Goal: Transaction & Acquisition: Purchase product/service

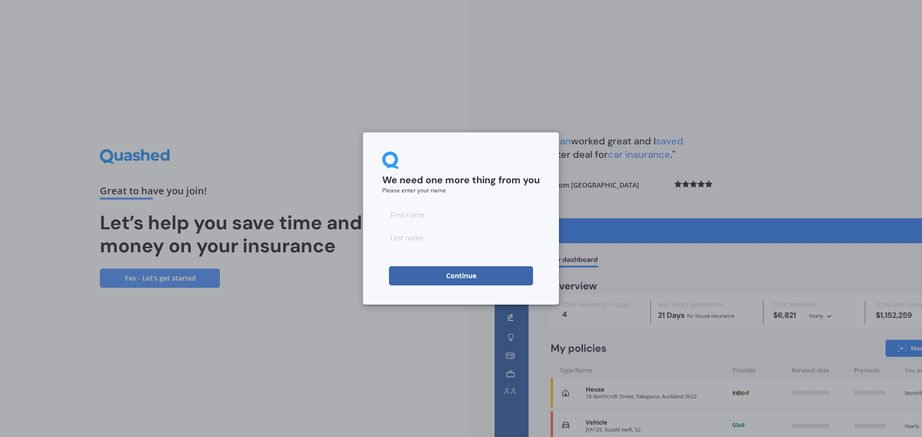
click at [435, 218] on input at bounding box center [460, 214] width 157 height 19
type input "[GEOGRAPHIC_DATA]"
click at [437, 245] on input at bounding box center [460, 237] width 157 height 19
type input "Amoamo"
click at [437, 269] on button "Continue" at bounding box center [461, 275] width 144 height 19
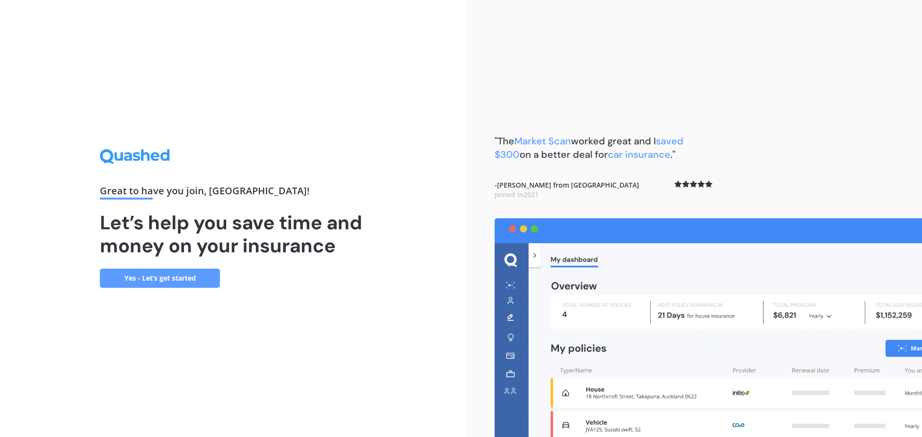
click at [169, 281] on link "Yes - Let’s get started" at bounding box center [160, 278] width 120 height 19
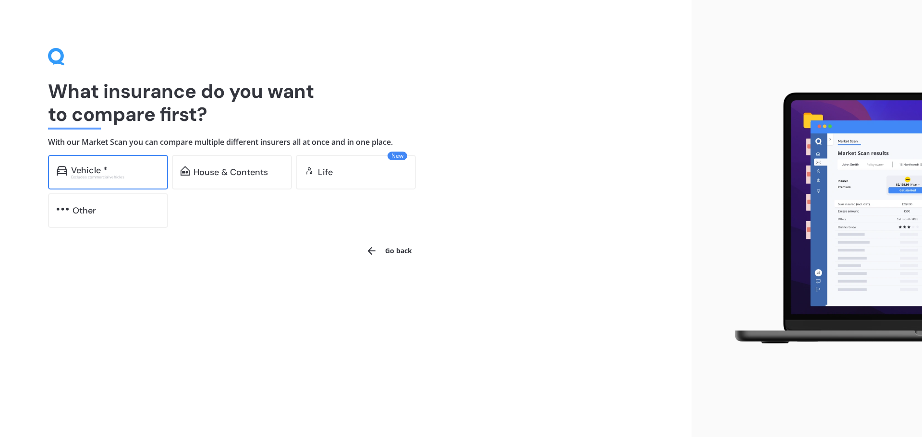
click at [120, 170] on div "Vehicle *" at bounding box center [115, 171] width 88 height 10
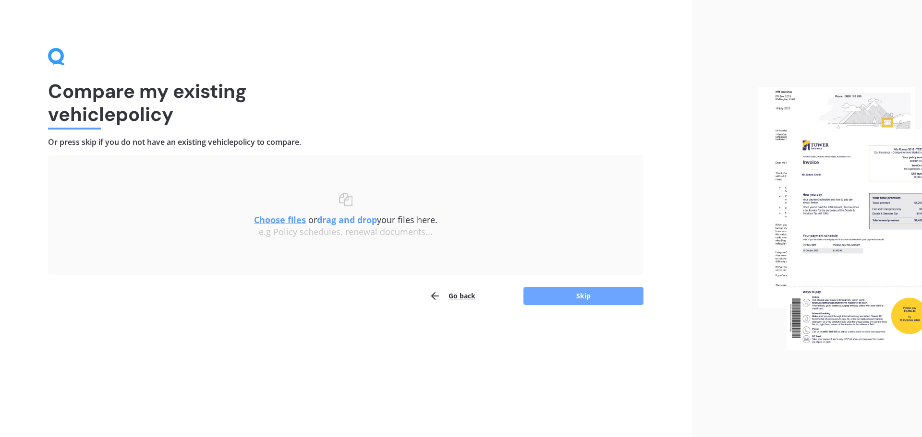
click at [578, 292] on button "Skip" at bounding box center [583, 296] width 120 height 18
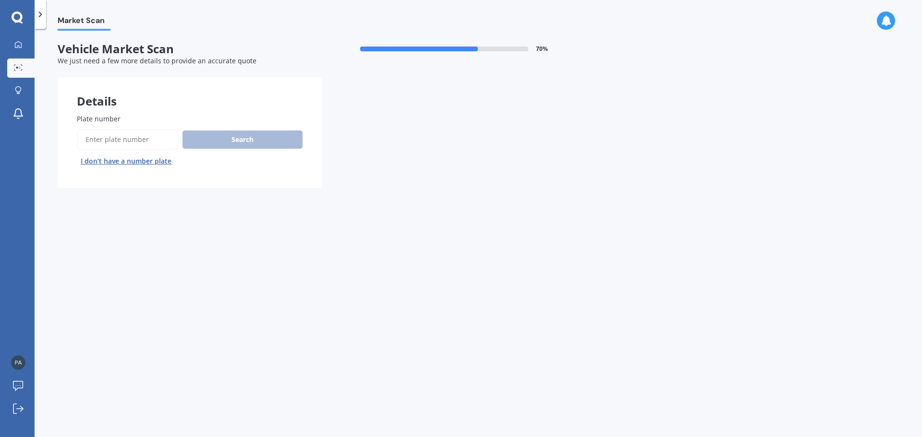
click at [148, 135] on input "Plate number" at bounding box center [128, 140] width 102 height 20
type input "nff188"
click at [216, 132] on button "Search" at bounding box center [242, 140] width 120 height 18
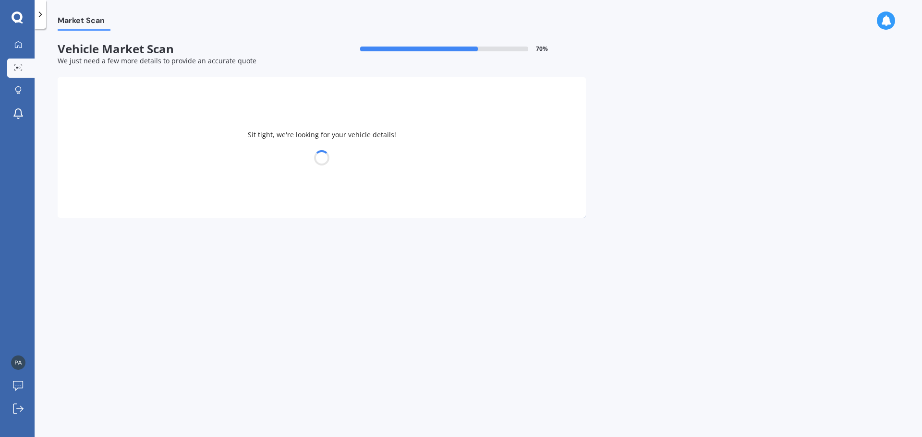
select select "MAZDA"
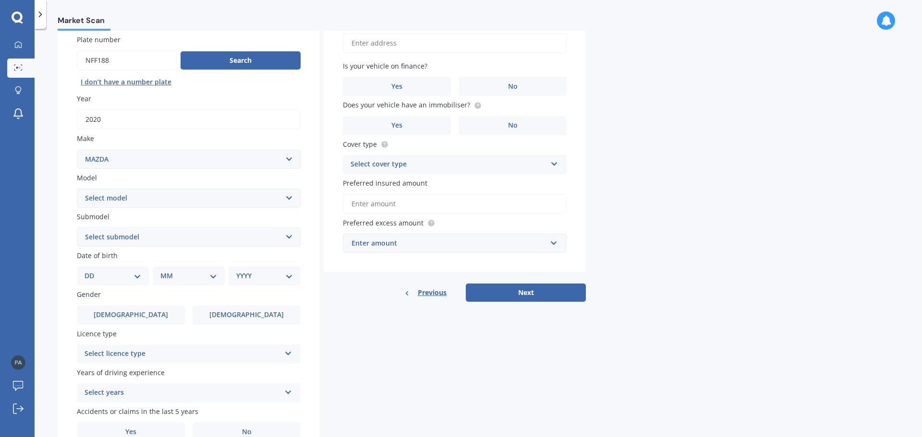
scroll to position [96, 0]
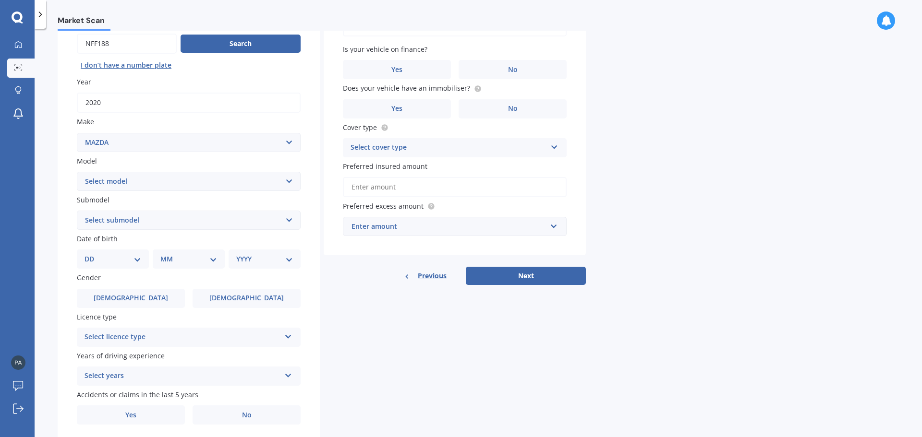
click at [139, 182] on select "Select model 121 2 3 323 323 / Familia 6 626 929 Atenza Autozam Axela AZ3 B2000…" at bounding box center [189, 181] width 224 height 19
click at [144, 191] on select "Select model 121 2 3 323 323 / Familia 6 626 929 Atenza Autozam Axela AZ3 B2000…" at bounding box center [189, 181] width 224 height 19
select select "CX5"
click at [77, 172] on select "Select model 121 2 3 323 323 / Familia 6 626 929 Atenza Autozam Axela AZ3 B2000…" at bounding box center [189, 181] width 224 height 19
click at [114, 220] on select "Select submodel 2.2 Diesel 2WD XD 2.5S 4WD Diesel Limited 4WD GSX 2.2 Diesel St…" at bounding box center [189, 220] width 224 height 19
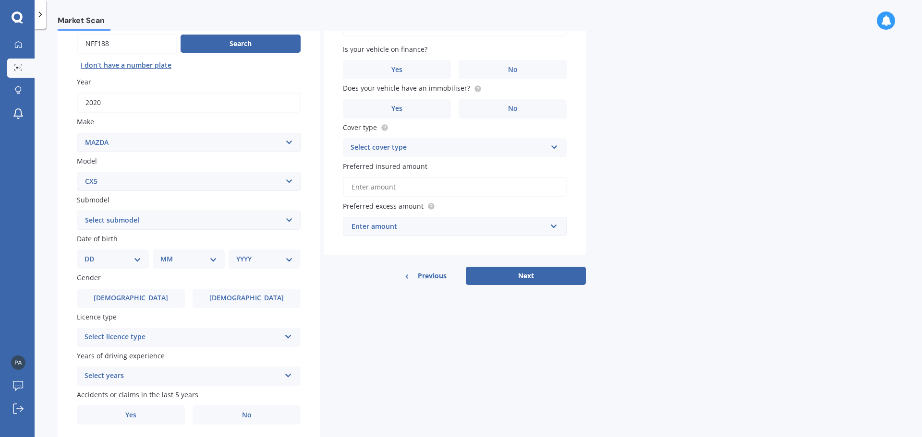
click at [114, 220] on select "Select submodel 2.2 Diesel 2WD XD 2.5S 4WD Diesel Limited 4WD GSX 2.2 Diesel St…" at bounding box center [189, 220] width 224 height 19
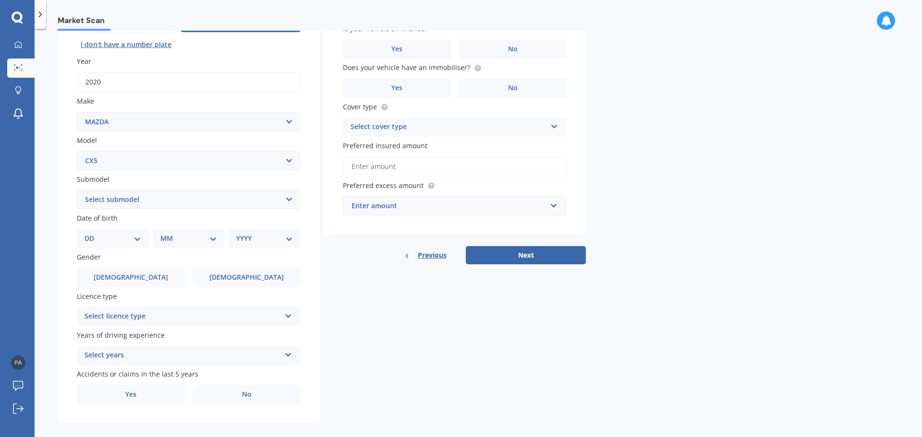
scroll to position [128, 0]
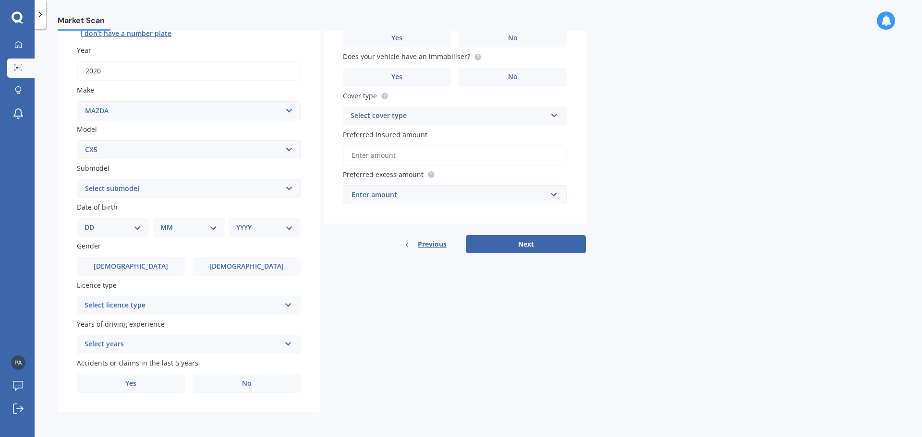
click at [115, 225] on select "DD 01 02 03 04 05 06 07 08 09 10 11 12 13 14 15 16 17 18 19 20 21 22 23 24 25 2…" at bounding box center [112, 227] width 57 height 11
click at [120, 234] on div "DD 01 02 03 04 05 06 07 08 09 10 11 12 13 14 15 16 17 18 19 20 21 22 23 24 25 2…" at bounding box center [113, 227] width 72 height 19
click at [138, 224] on select "DD 01 02 03 04 05 06 07 08 09 10 11 12 13 14 15 16 17 18 19 20 21 22 23 24 25 2…" at bounding box center [112, 227] width 57 height 11
select select "18"
click at [92, 222] on select "DD 01 02 03 04 05 06 07 08 09 10 11 12 13 14 15 16 17 18 19 20 21 22 23 24 25 2…" at bounding box center [112, 227] width 57 height 11
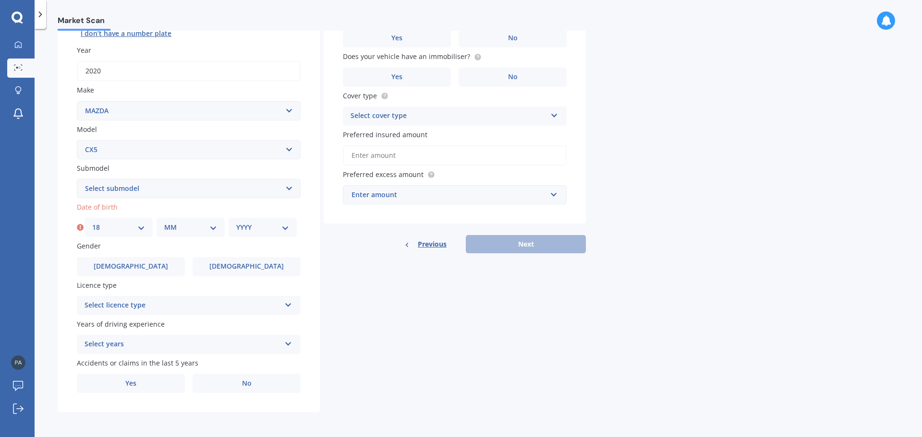
click at [179, 222] on div "MM 01 02 03 04 05 06 07 08 09 10 11 12" at bounding box center [191, 227] width 68 height 19
click at [197, 224] on select "MM 01 02 03 04 05 06 07 08 09 10 11 12" at bounding box center [190, 227] width 53 height 11
select select "12"
click at [164, 222] on select "MM 01 02 03 04 05 06 07 08 09 10 11 12" at bounding box center [190, 227] width 53 height 11
click at [254, 220] on div "YYYY 2025 2024 2023 2022 2021 2020 2019 2018 2017 2016 2015 2014 2013 2012 2011…" at bounding box center [263, 227] width 68 height 19
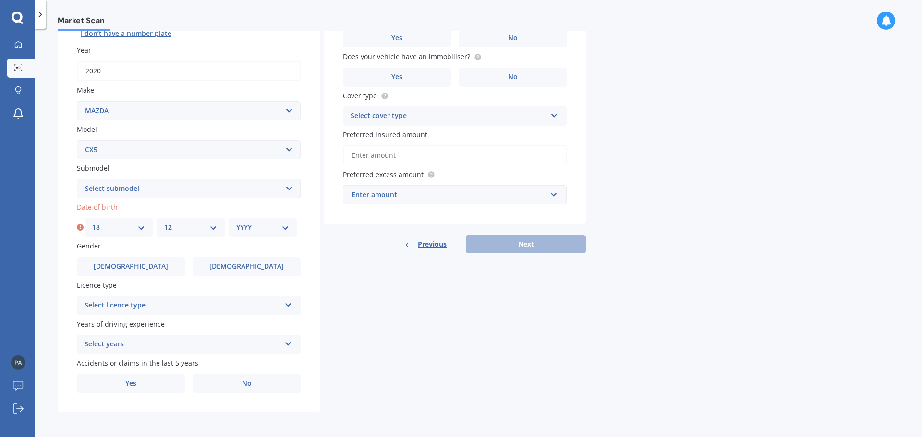
click at [255, 223] on select "YYYY 2025 2024 2023 2022 2021 2020 2019 2018 2017 2016 2015 2014 2013 2012 2011…" at bounding box center [262, 227] width 53 height 11
select select "2004"
click at [236, 222] on select "YYYY 2025 2024 2023 2022 2021 2020 2019 2018 2017 2016 2015 2014 2013 2012 2011…" at bounding box center [262, 227] width 53 height 11
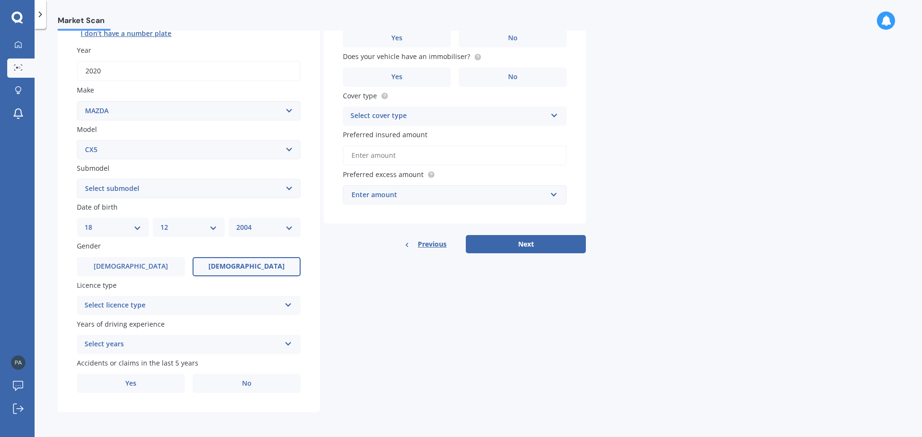
click at [232, 267] on label "[DEMOGRAPHIC_DATA]" at bounding box center [247, 266] width 108 height 19
click at [0, 0] on input "[DEMOGRAPHIC_DATA]" at bounding box center [0, 0] width 0 height 0
click at [214, 302] on div "Select licence type NZ Full NZ Restricted NZ Learners [GEOGRAPHIC_DATA] [GEOGRA…" at bounding box center [189, 305] width 224 height 19
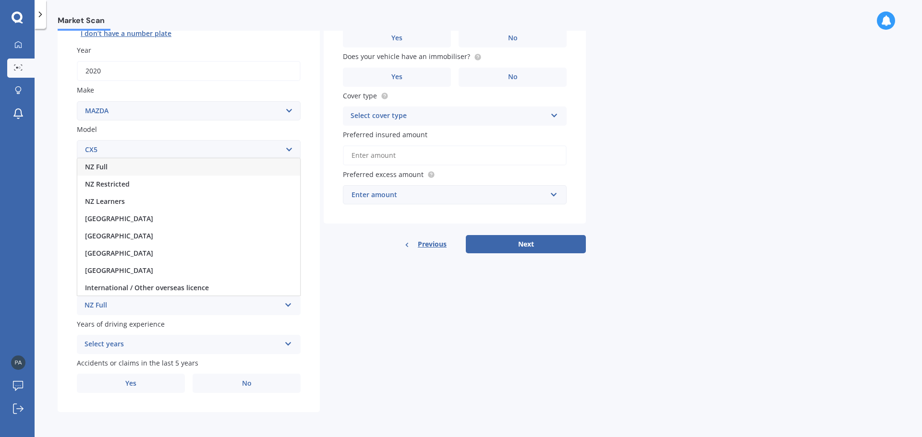
click at [130, 168] on div "NZ Full" at bounding box center [188, 166] width 223 height 17
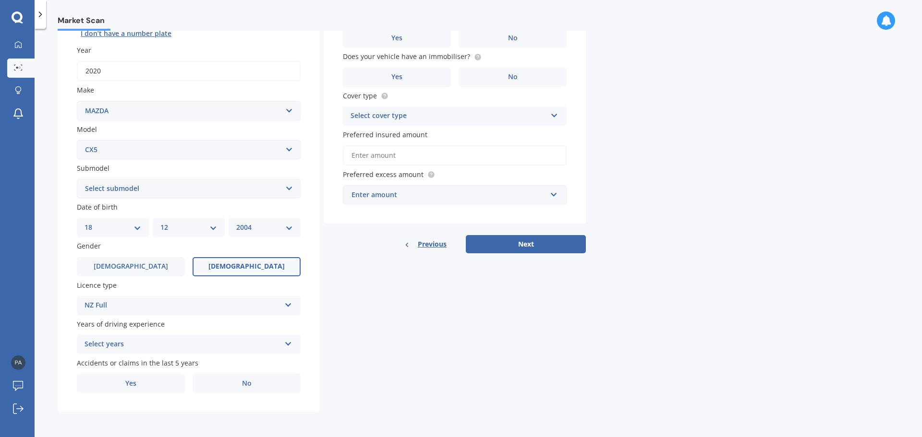
click at [142, 346] on div "Select years" at bounding box center [182, 345] width 196 height 12
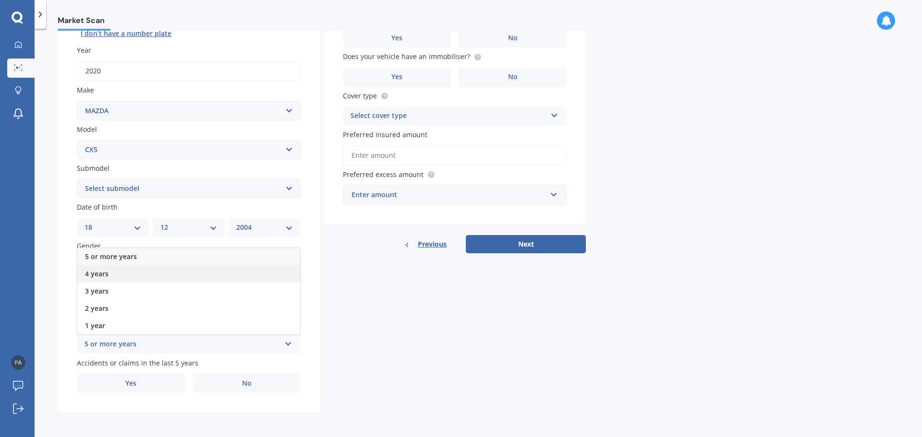
click at [122, 268] on div "4 years" at bounding box center [188, 273] width 223 height 17
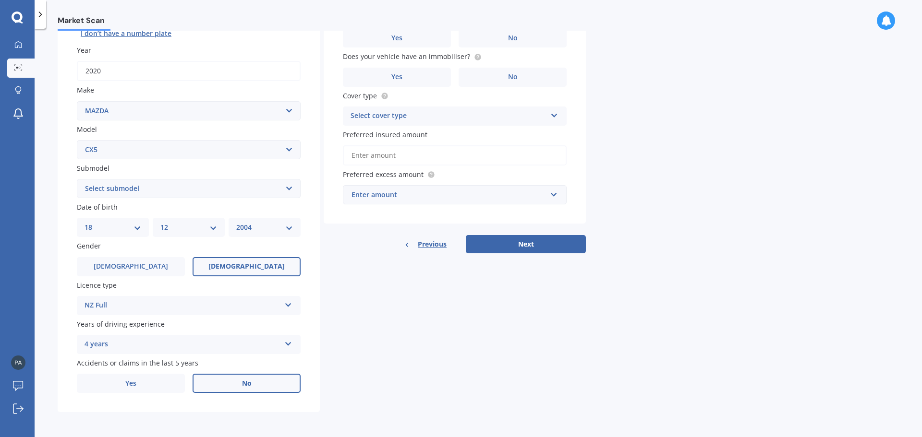
click at [241, 379] on label "No" at bounding box center [247, 383] width 108 height 19
click at [0, 0] on input "No" at bounding box center [0, 0] width 0 height 0
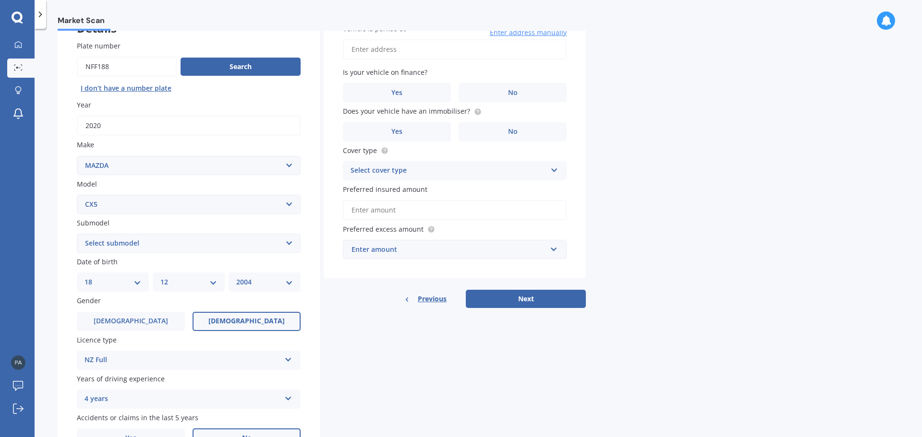
scroll to position [0, 0]
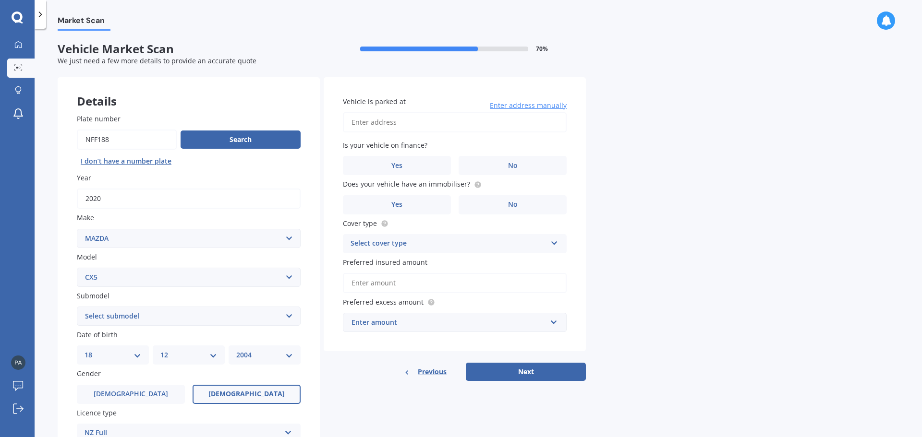
click at [375, 129] on input "Vehicle is parked at" at bounding box center [455, 122] width 224 height 20
type input "[STREET_ADDRESS][PERSON_NAME]"
click at [413, 162] on label "Yes" at bounding box center [397, 165] width 108 height 19
click at [0, 0] on input "Yes" at bounding box center [0, 0] width 0 height 0
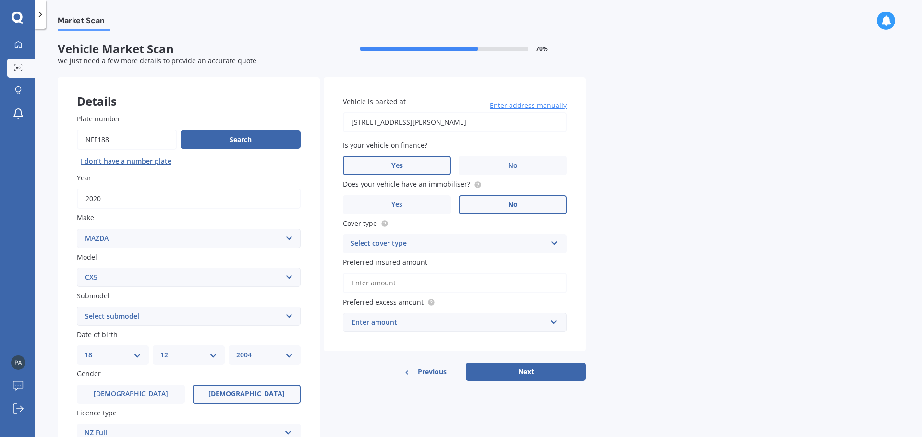
click at [471, 198] on label "No" at bounding box center [512, 204] width 108 height 19
click at [0, 0] on input "No" at bounding box center [0, 0] width 0 height 0
click at [428, 243] on div "Select cover type" at bounding box center [448, 244] width 196 height 12
click at [375, 265] on span "Comprehensive" at bounding box center [376, 262] width 51 height 9
click at [375, 280] on input "Preferred insured amount" at bounding box center [455, 283] width 224 height 20
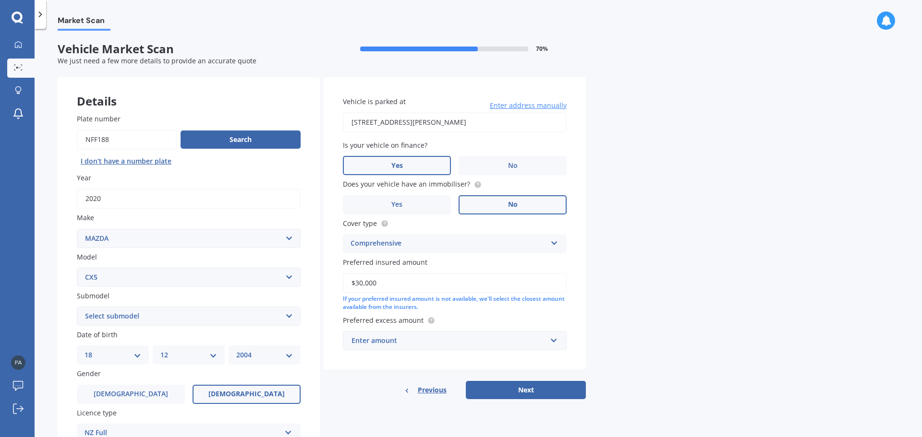
type input "$30,000"
click at [531, 341] on div "Enter amount" at bounding box center [448, 341] width 195 height 11
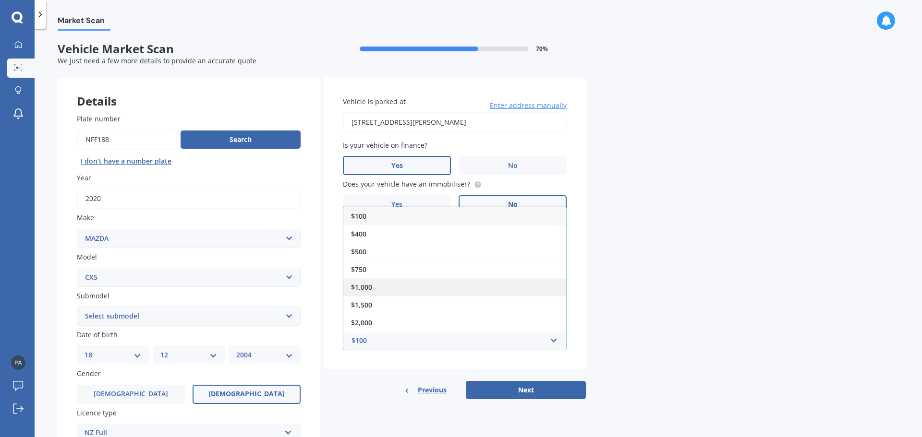
click at [373, 282] on div "$1,000" at bounding box center [454, 287] width 223 height 18
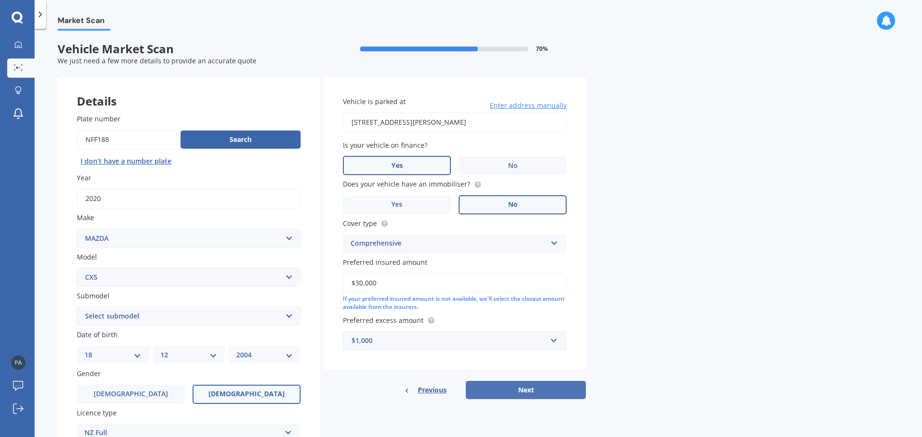
click at [518, 387] on button "Next" at bounding box center [526, 390] width 120 height 18
click at [183, 325] on select "Select submodel 2.2 Diesel 2WD XD 2.5S 4WD Diesel Limited 4WD GSX 2.2 Diesel St…" at bounding box center [189, 316] width 224 height 19
select select "AWD GSX"
click at [77, 307] on select "Select submodel 2.2 Diesel 2WD XD 2.5S 4WD Diesel Limited 4WD GSX 2.2 Diesel St…" at bounding box center [189, 316] width 224 height 19
click at [523, 387] on button "Next" at bounding box center [526, 390] width 120 height 18
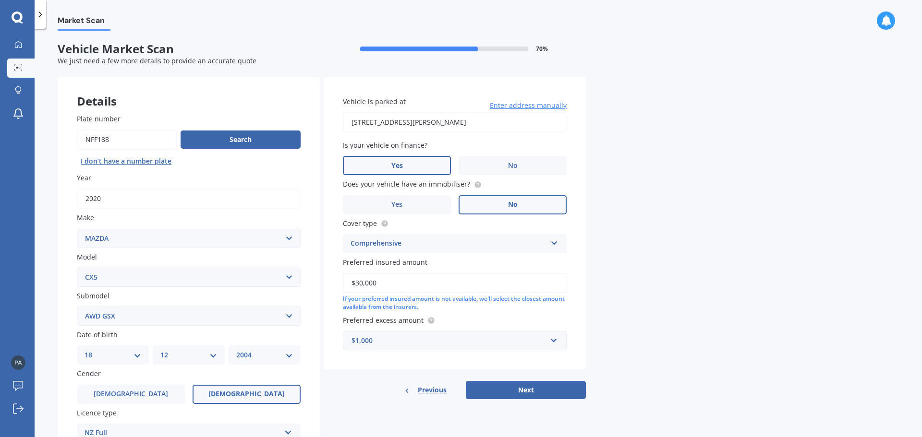
select select "18"
select select "12"
select select "2004"
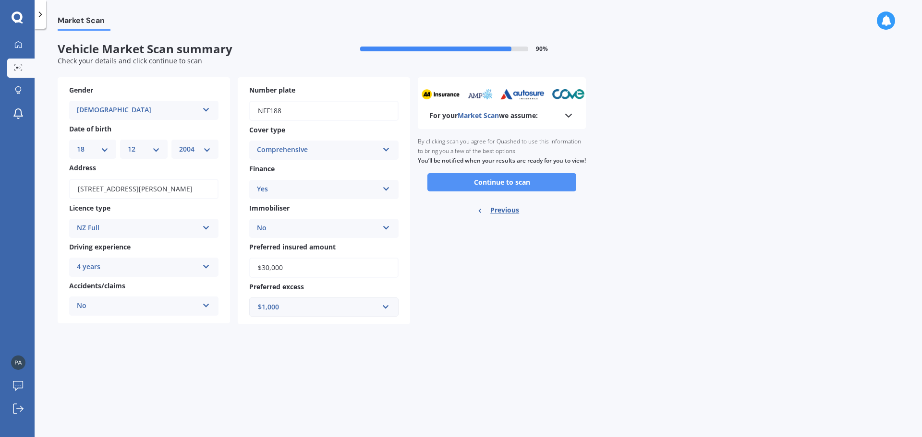
click at [483, 192] on button "Continue to scan" at bounding box center [501, 182] width 149 height 18
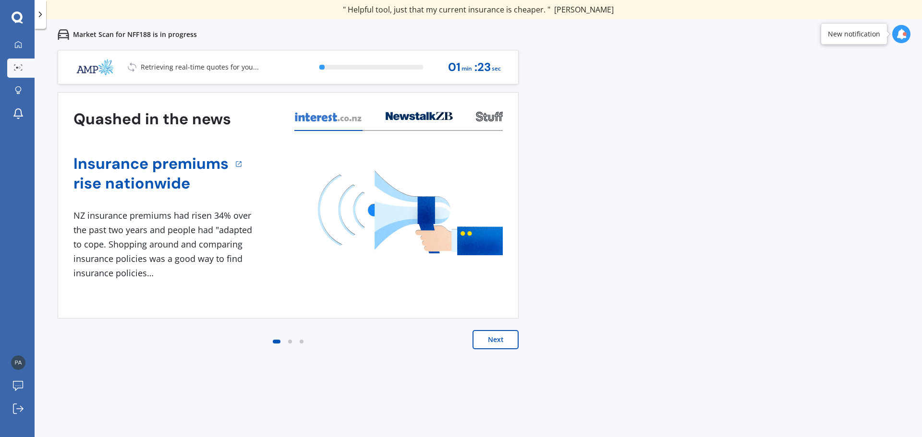
click at [494, 336] on button "Next" at bounding box center [495, 339] width 46 height 19
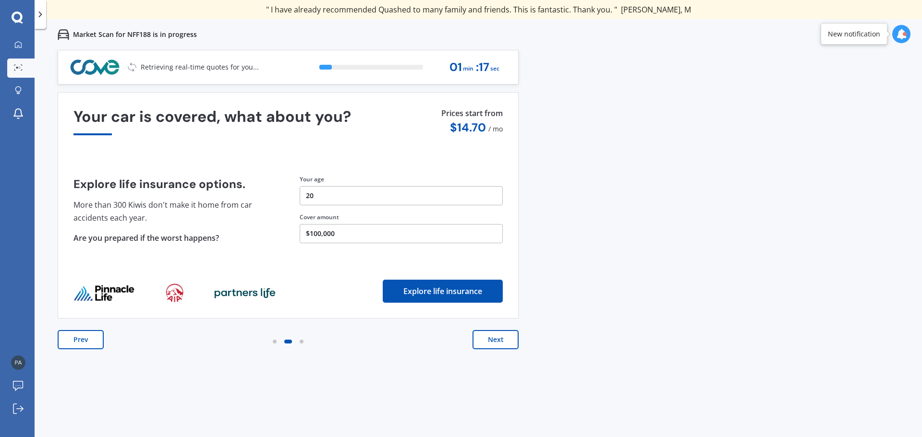
click at [487, 336] on button "Next" at bounding box center [495, 339] width 46 height 19
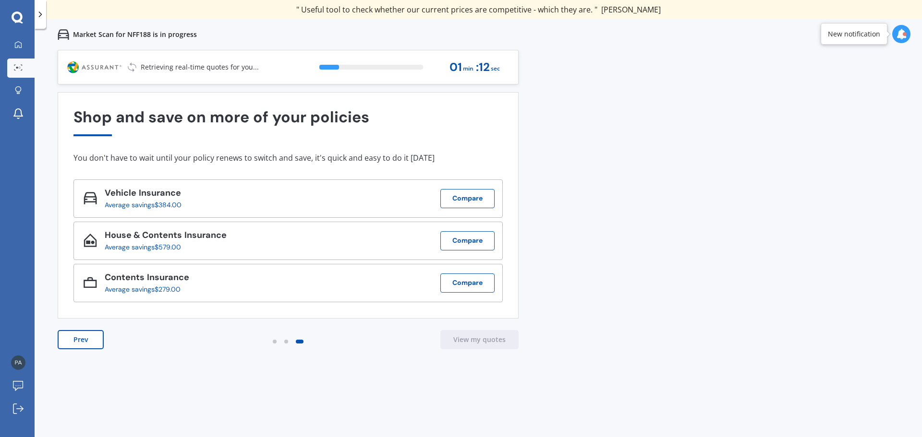
click at [80, 341] on button "Prev" at bounding box center [81, 339] width 46 height 19
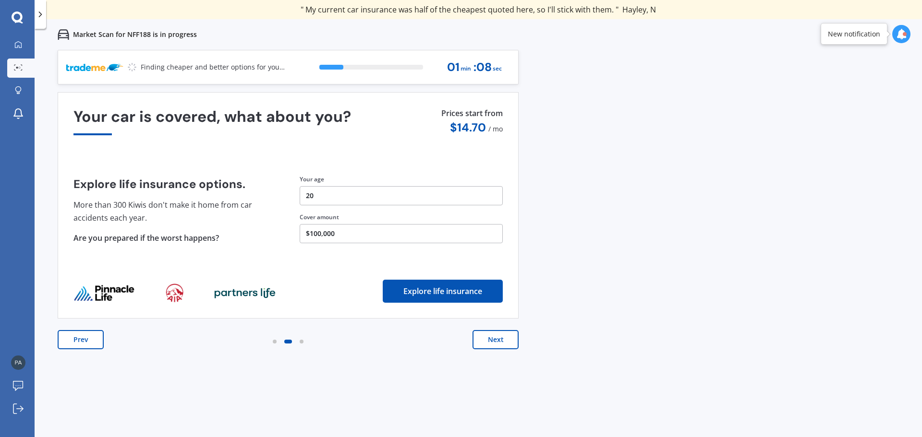
click at [80, 341] on button "Prev" at bounding box center [81, 339] width 46 height 19
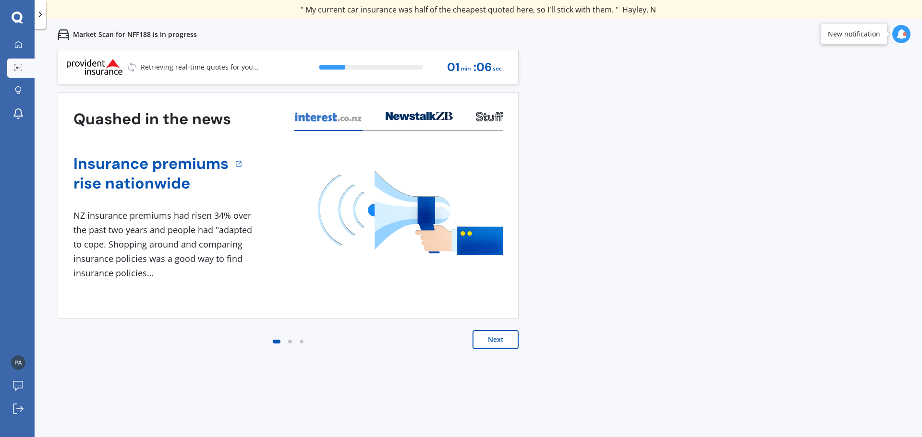
click at [497, 341] on button "Next" at bounding box center [495, 339] width 46 height 19
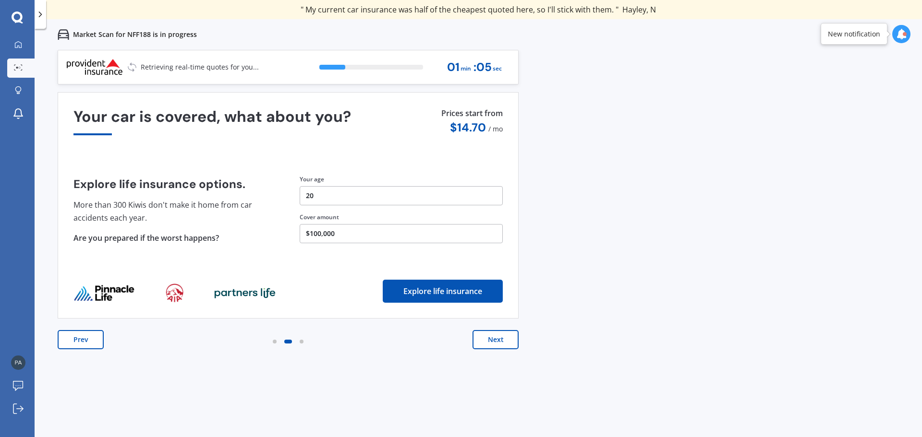
click at [413, 242] on button "$100,000" at bounding box center [401, 233] width 203 height 19
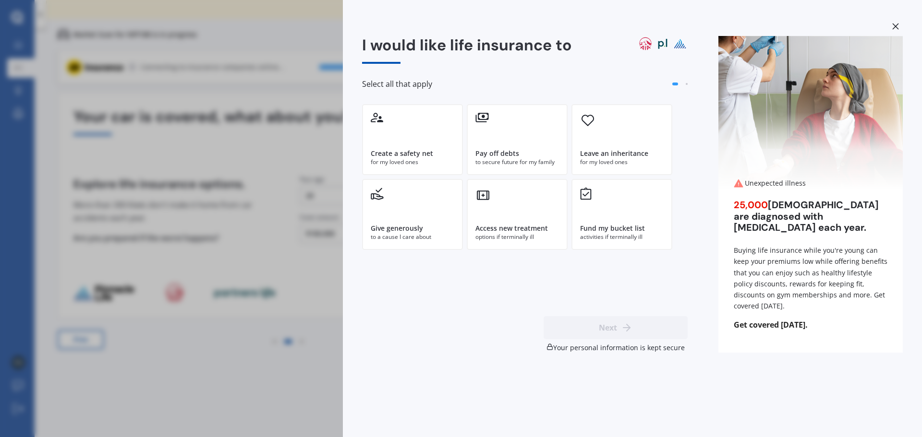
click at [296, 301] on div "I would like life insurance to Select all that apply Create a safety net for my…" at bounding box center [461, 218] width 922 height 437
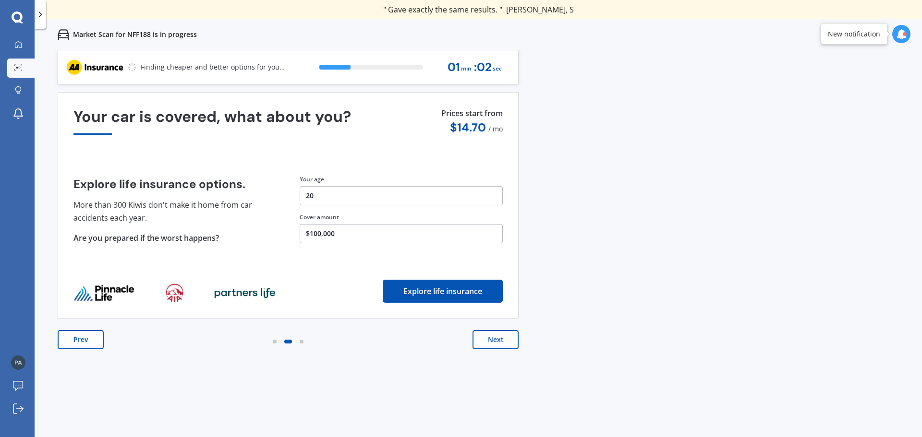
click at [75, 338] on button "Prev" at bounding box center [81, 339] width 46 height 19
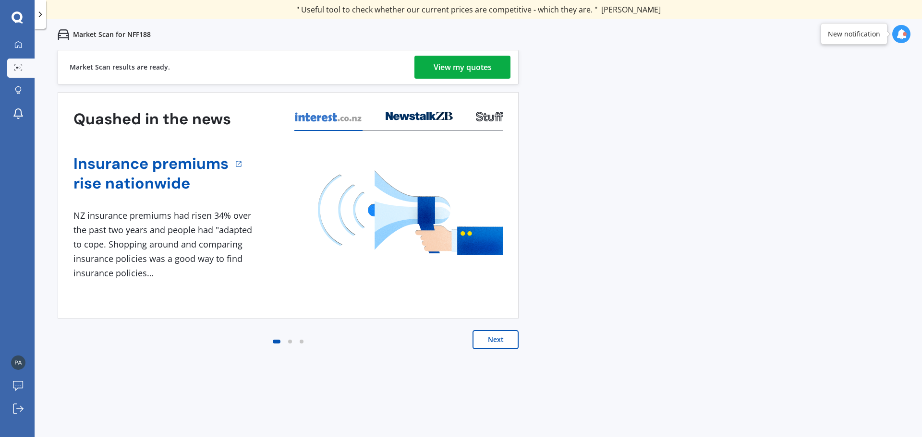
click at [443, 68] on div "View my quotes" at bounding box center [462, 67] width 58 height 23
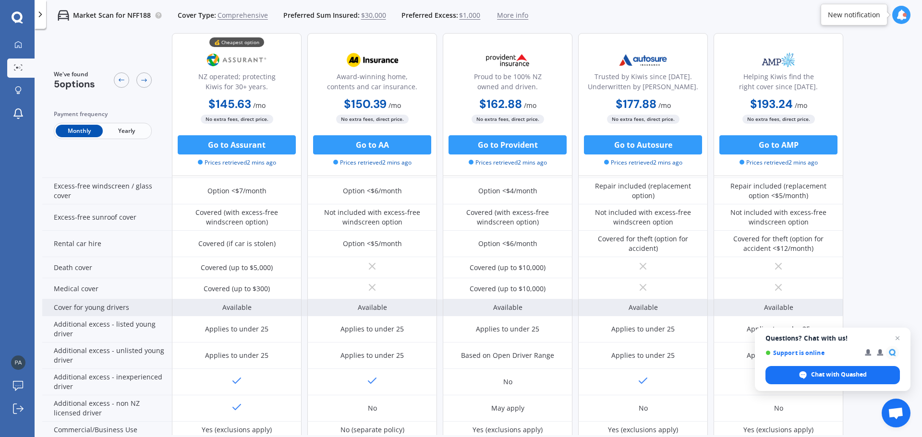
scroll to position [417, 0]
